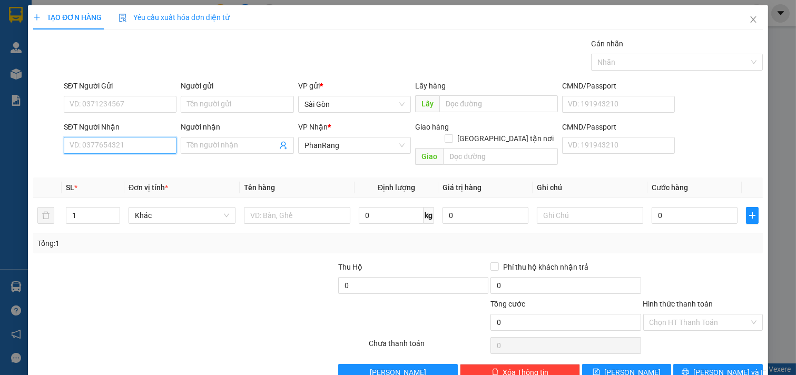
click at [113, 146] on input "SĐT Người Nhận" at bounding box center [120, 145] width 113 height 17
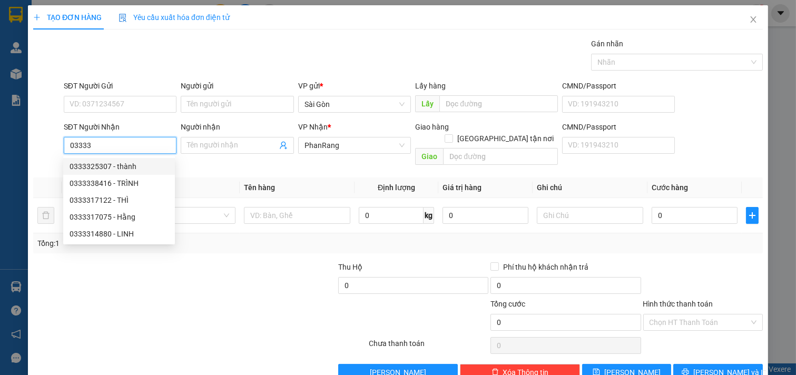
click at [123, 172] on div "0333325307 - thành" at bounding box center [119, 167] width 99 height 12
type input "0333325307"
type input "thành"
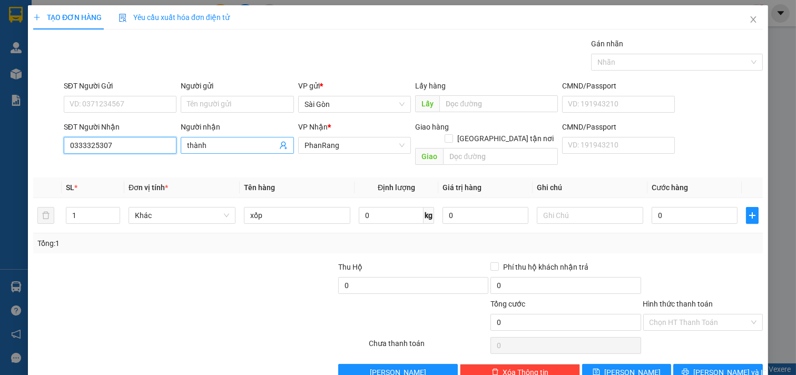
type input "0333325307"
click at [232, 145] on input "thành" at bounding box center [232, 146] width 90 height 12
type input "t"
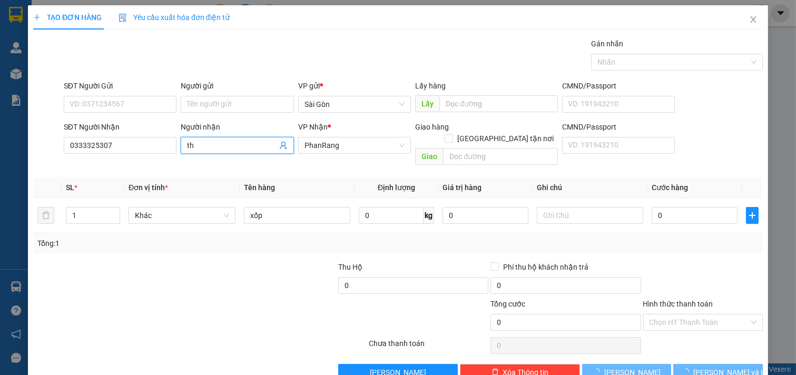
type input "t"
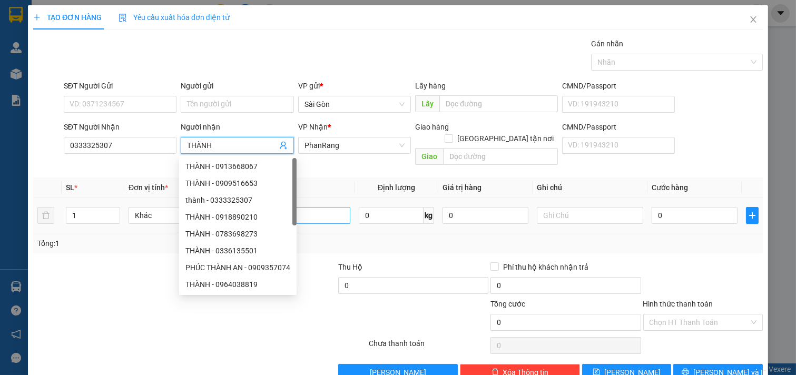
type input "THÀNH"
click at [322, 207] on input "xốp" at bounding box center [297, 215] width 107 height 17
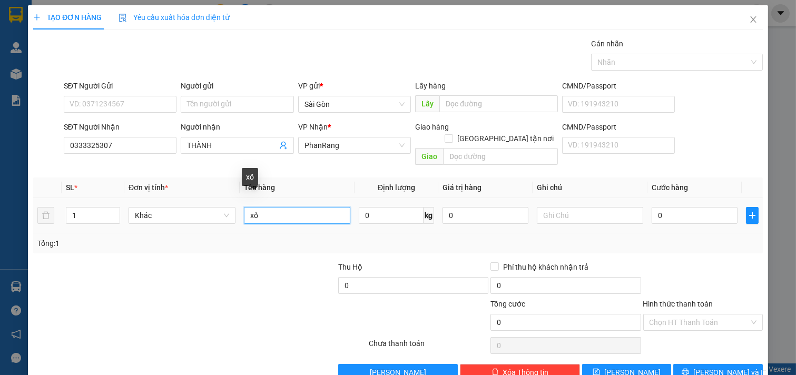
type input "x"
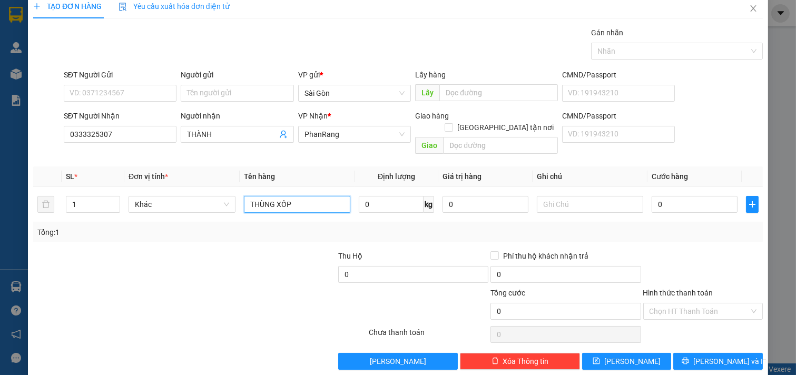
scroll to position [14, 0]
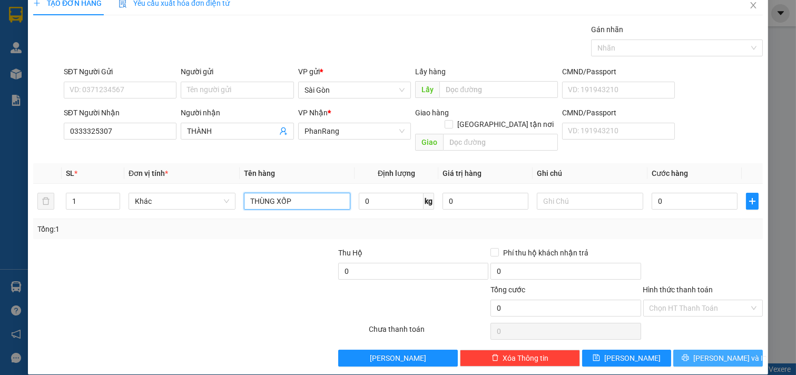
type input "THÙNG XỐP"
click at [691, 351] on button "[PERSON_NAME] và In" at bounding box center [718, 358] width 90 height 17
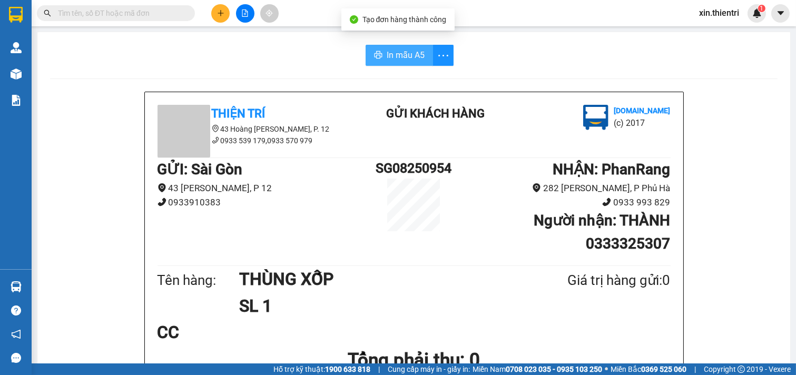
click at [375, 54] on icon "printer" at bounding box center [378, 54] width 8 height 7
